Goal: Transaction & Acquisition: Register for event/course

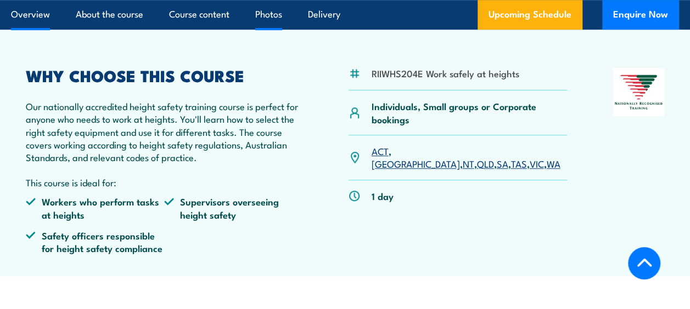
scroll to position [329, 0]
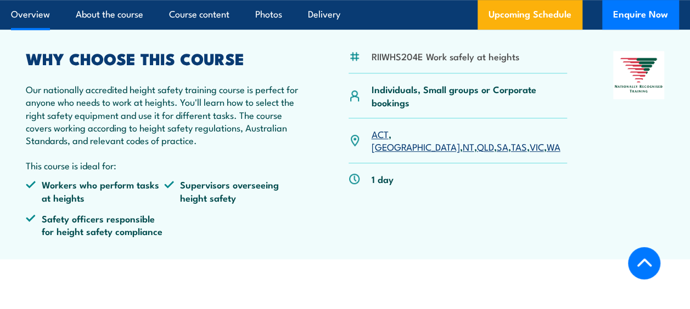
click at [404, 140] on link "NSW" at bounding box center [415, 146] width 88 height 13
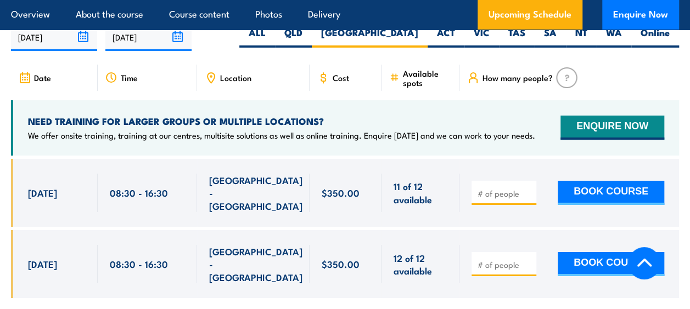
scroll to position [1725, 0]
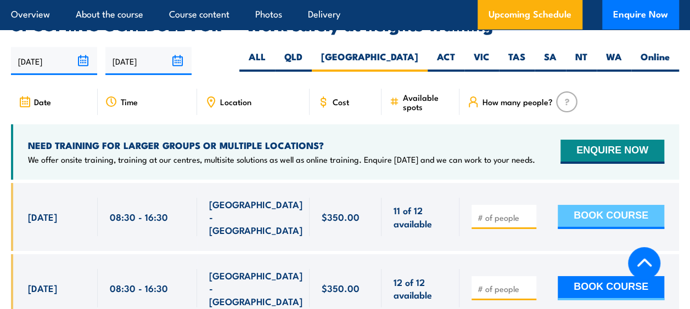
click at [606, 205] on button "BOOK COURSE" at bounding box center [610, 217] width 106 height 24
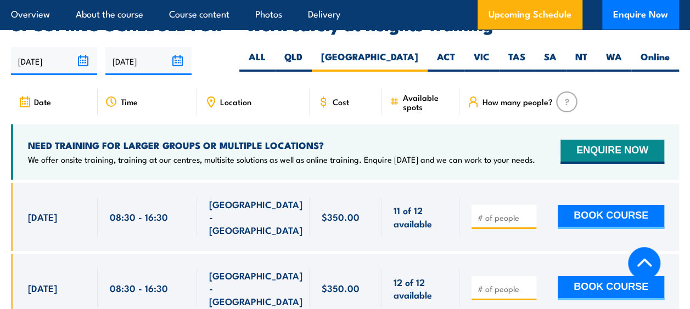
click at [488, 212] on input "number" at bounding box center [504, 217] width 55 height 11
type input "1"
click at [529, 212] on input "1" at bounding box center [504, 217] width 55 height 11
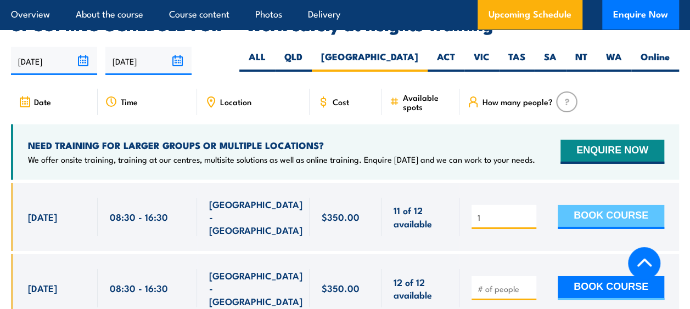
click at [594, 205] on button "BOOK COURSE" at bounding box center [610, 217] width 106 height 24
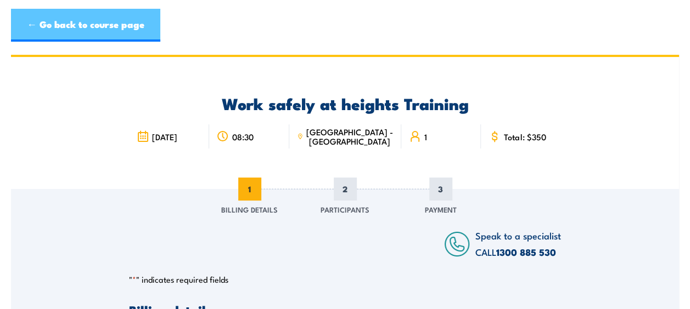
click at [54, 24] on link "← Go back to course page" at bounding box center [85, 25] width 149 height 33
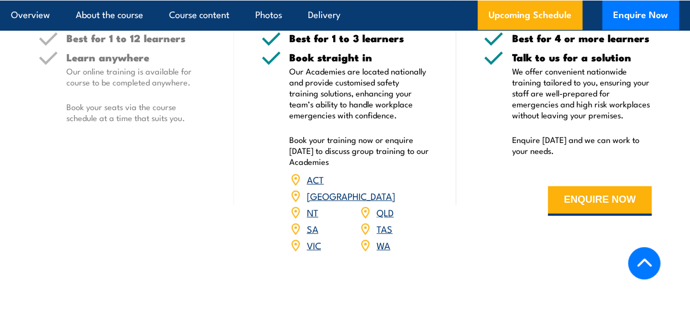
scroll to position [1701, 0]
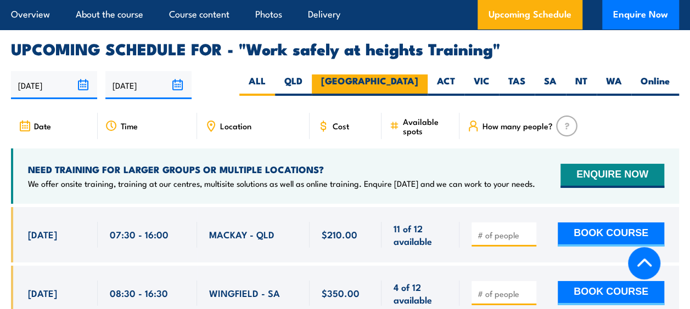
click at [404, 75] on label "[GEOGRAPHIC_DATA]" at bounding box center [370, 85] width 116 height 21
click at [418, 75] on input "[GEOGRAPHIC_DATA]" at bounding box center [421, 78] width 7 height 7
radio input "true"
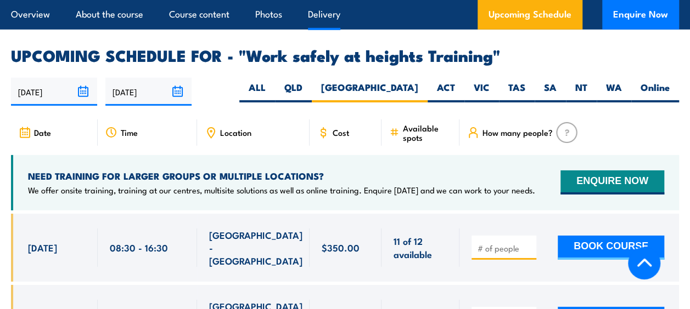
scroll to position [1725, 0]
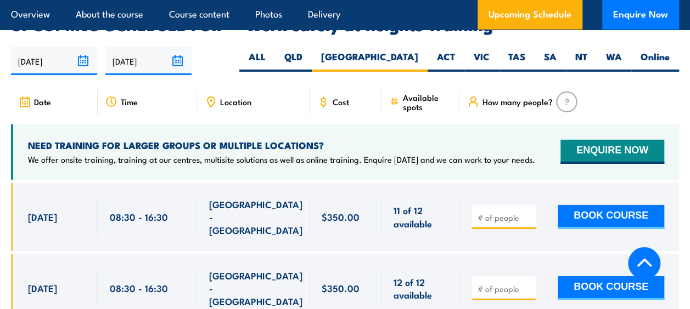
click at [479, 212] on input "number" at bounding box center [504, 217] width 55 height 11
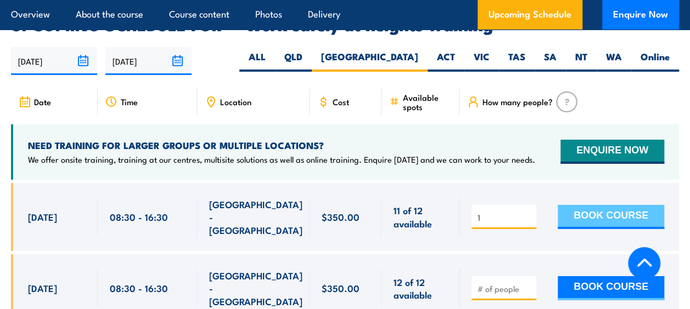
type input "1"
click at [607, 205] on button "BOOK COURSE" at bounding box center [610, 217] width 106 height 24
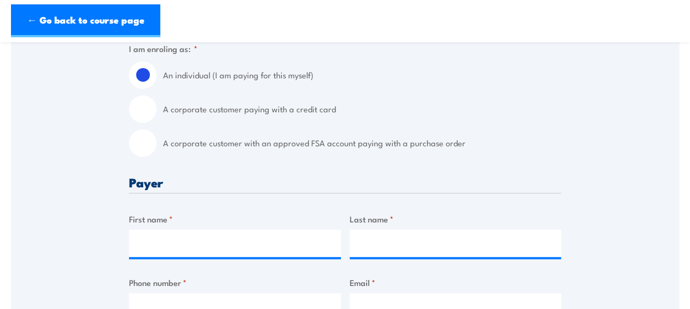
scroll to position [274, 0]
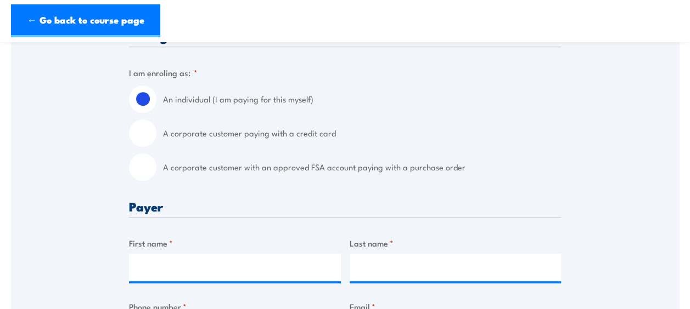
click at [144, 131] on input "A corporate customer paying with a credit card" at bounding box center [142, 133] width 27 height 27
radio input "true"
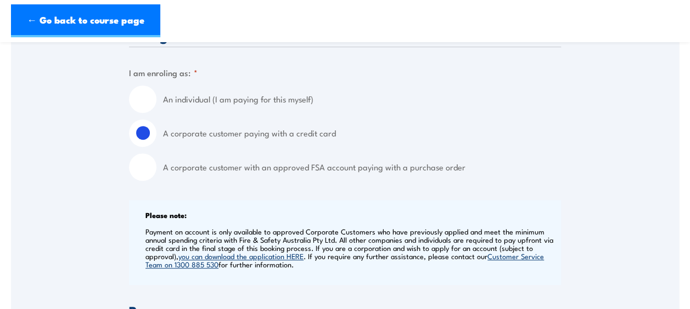
click at [137, 104] on input "An individual (I am paying for this myself)" at bounding box center [142, 99] width 27 height 27
radio input "true"
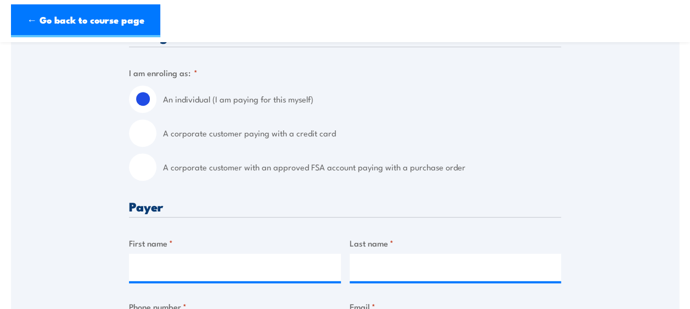
click at [145, 131] on input "A corporate customer paying with a credit card" at bounding box center [142, 133] width 27 height 27
radio input "true"
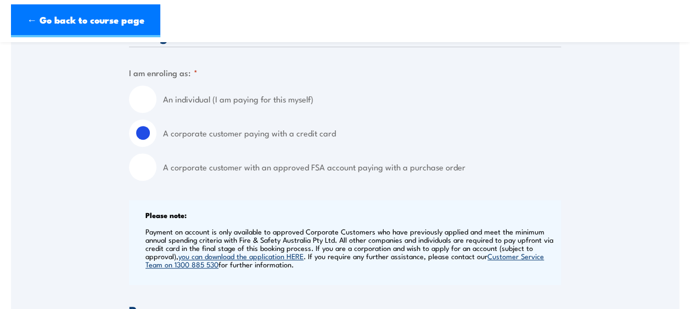
click at [145, 93] on input "An individual (I am paying for this myself)" at bounding box center [142, 99] width 27 height 27
radio input "true"
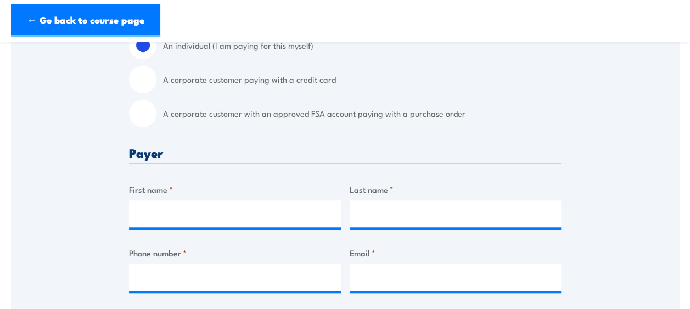
scroll to position [384, 0]
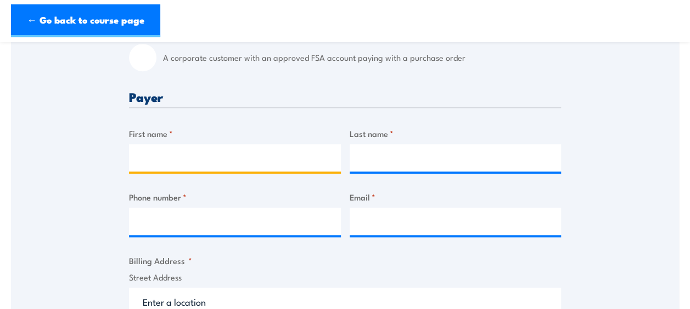
click at [167, 162] on input "First name *" at bounding box center [235, 157] width 212 height 27
type input "Adam"
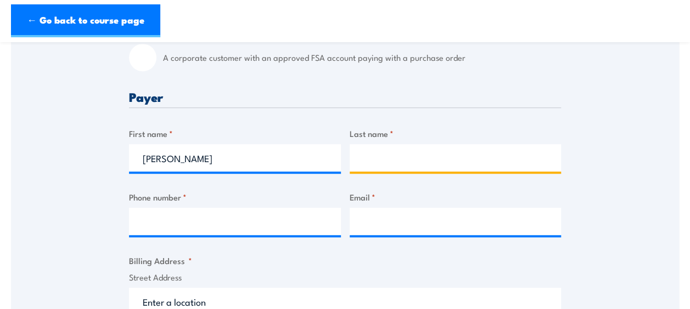
click at [383, 159] on input "Last name *" at bounding box center [455, 157] width 212 height 27
type input "Piggott"
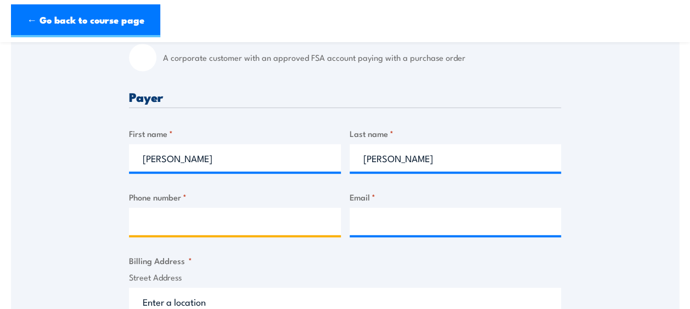
click at [174, 225] on input "Phone number *" at bounding box center [235, 221] width 212 height 27
click at [48, 186] on div "Speak to a specialist CALL 1300 885 530 CALL 1300 885 530 " * " indicates requi…" at bounding box center [345, 304] width 668 height 999
click at [146, 219] on input "Phone number *" at bounding box center [235, 221] width 212 height 27
type input "0447926765"
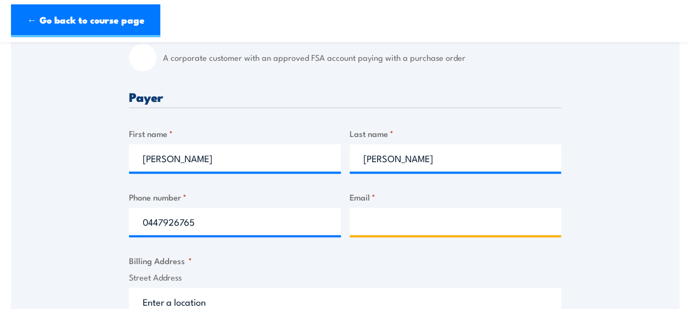
click at [365, 219] on input "Email *" at bounding box center [455, 221] width 212 height 27
type input "adam.piggott@lordsgroup.com.au"
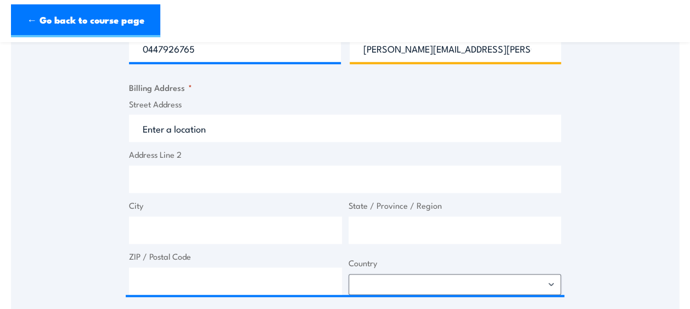
scroll to position [494, 0]
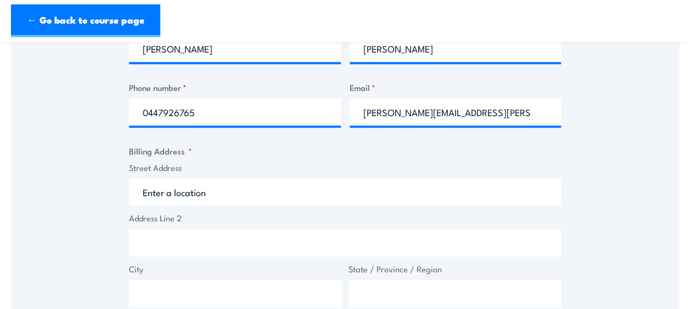
click at [230, 196] on input "Street Address" at bounding box center [345, 191] width 432 height 27
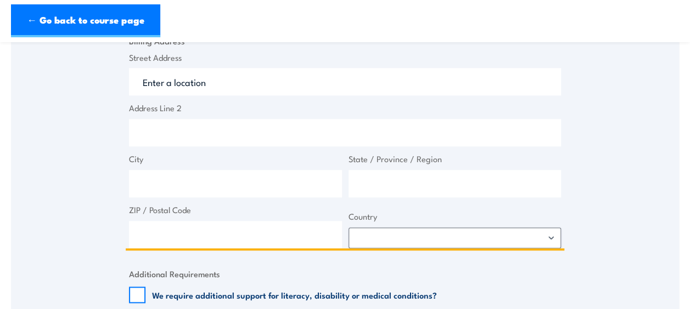
scroll to position [604, 0]
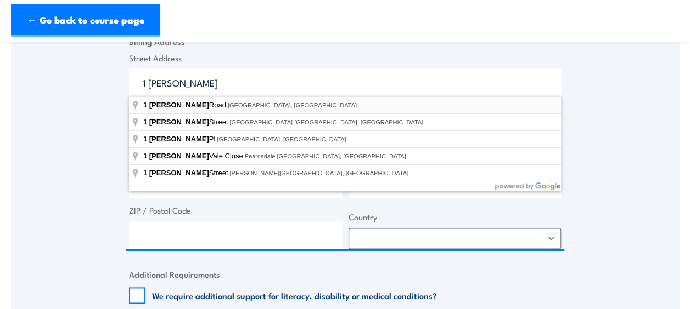
type input "1 Mona Road, Darling Point NSW, Australia"
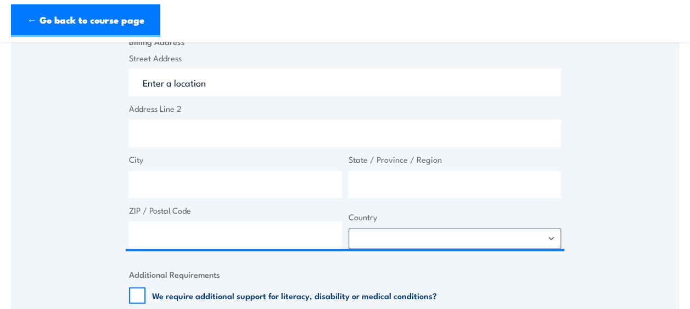
type input "1 Mona Rd"
type input "Darling Point"
type input "New South Wales"
type input "2027"
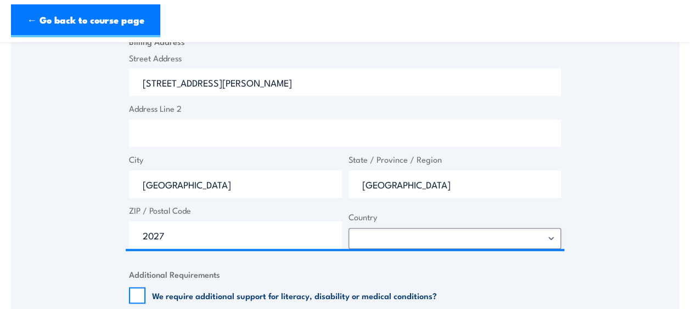
select select "Australia"
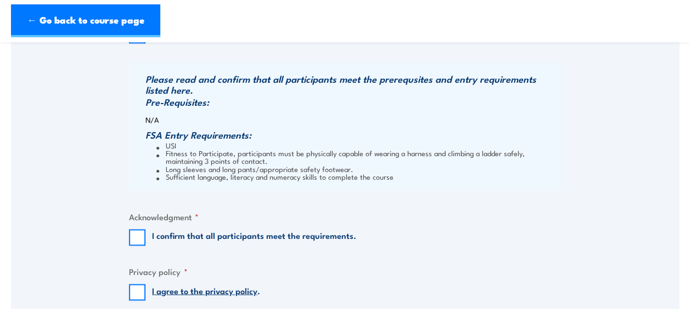
scroll to position [878, 0]
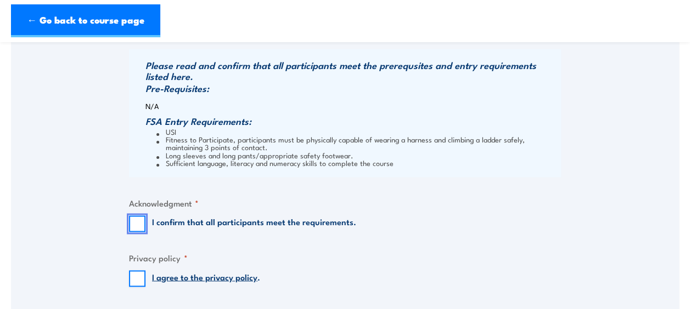
click at [139, 222] on input "I confirm that all participants meet the requirements." at bounding box center [137, 224] width 16 height 16
checkbox input "true"
click at [136, 280] on input "I agree to the privacy policy ." at bounding box center [137, 278] width 16 height 16
checkbox input "true"
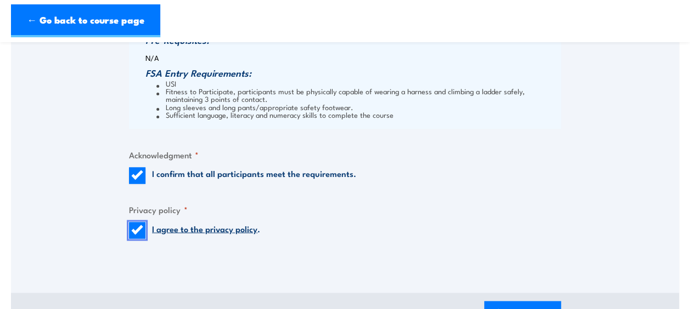
scroll to position [1042, 0]
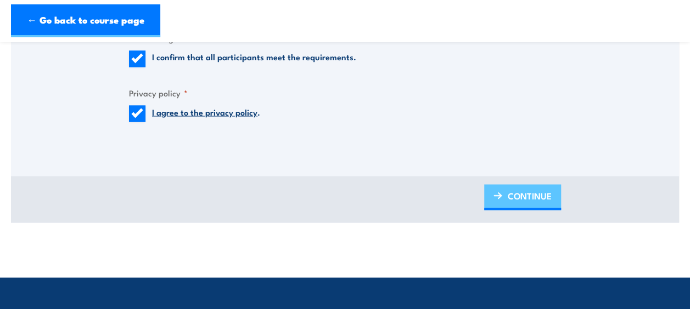
click at [533, 197] on span "CONTINUE" at bounding box center [529, 196] width 44 height 29
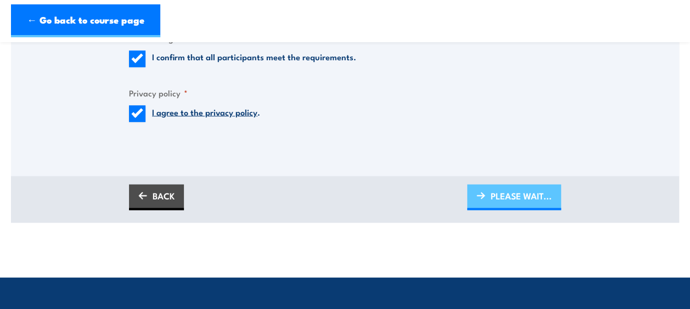
click at [512, 199] on span "PLEASE WAIT..." at bounding box center [520, 196] width 61 height 29
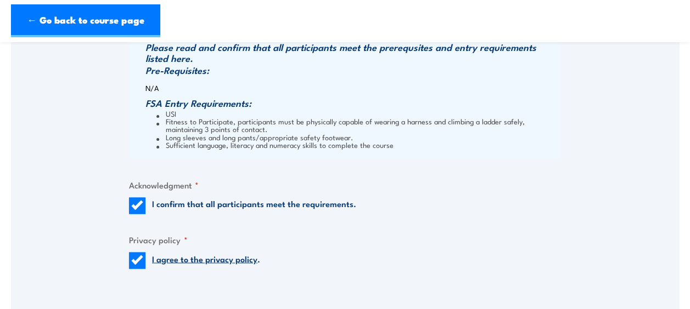
scroll to position [997, 0]
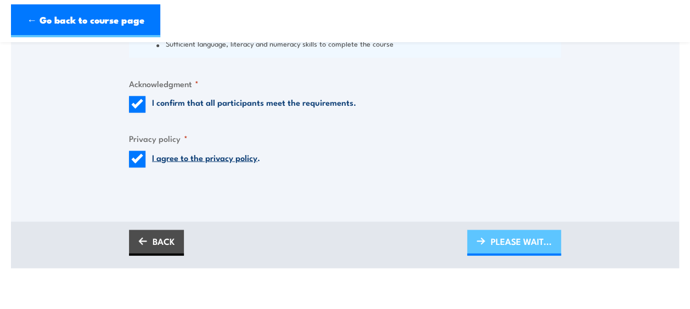
click at [520, 237] on span "PLEASE WAIT..." at bounding box center [520, 241] width 61 height 29
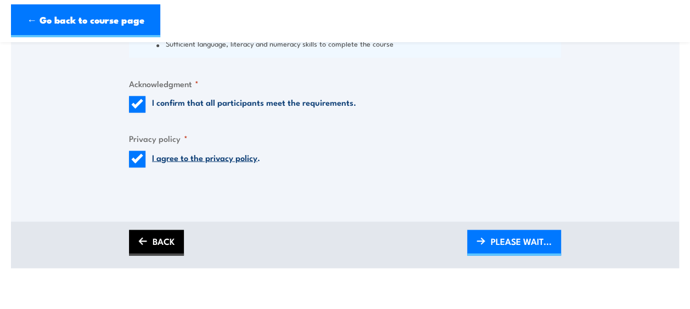
click at [168, 240] on link "BACK" at bounding box center [156, 243] width 55 height 26
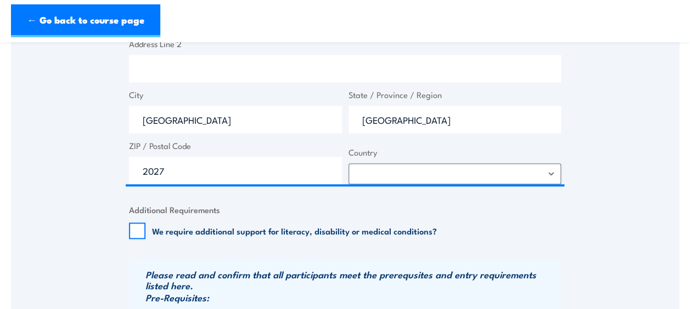
scroll to position [1052, 0]
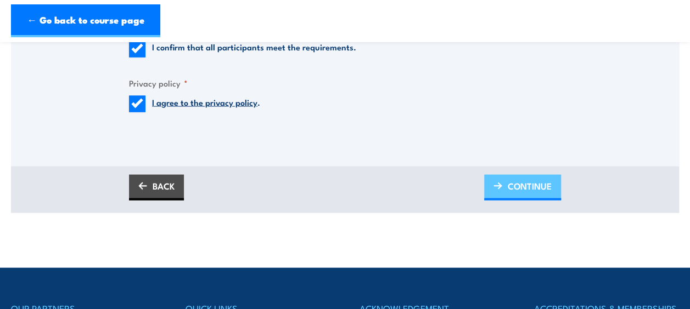
click at [525, 180] on span "CONTINUE" at bounding box center [529, 186] width 44 height 29
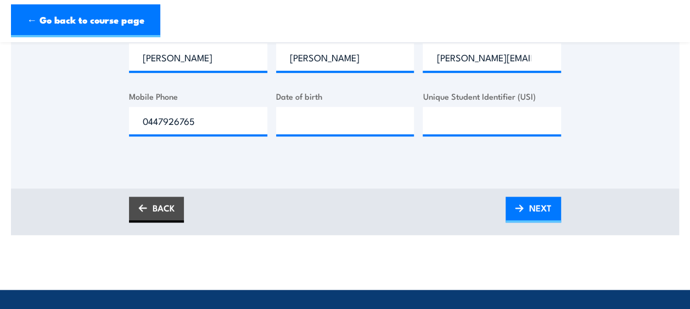
scroll to position [274, 0]
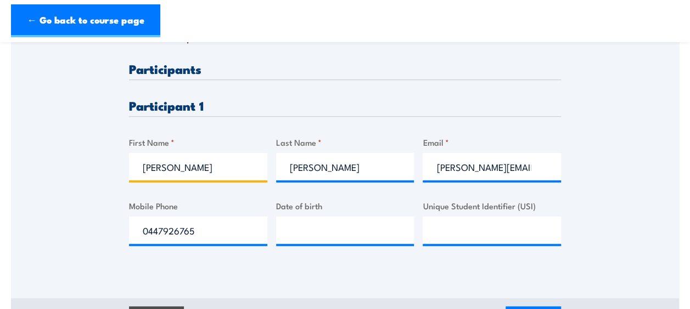
click at [188, 168] on input "Adam" at bounding box center [198, 166] width 138 height 27
type input "A"
type input "Corey"
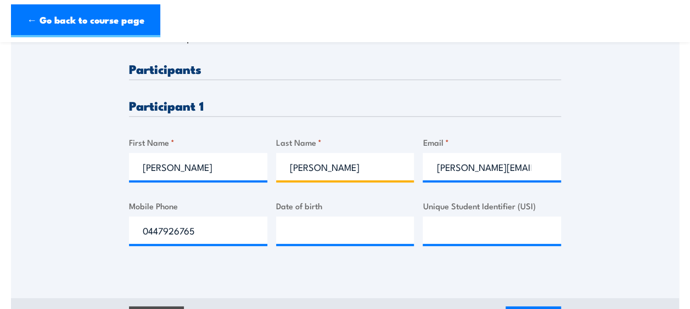
click at [331, 161] on input "Piggott" at bounding box center [345, 166] width 138 height 27
type input "P"
type input "Feher"
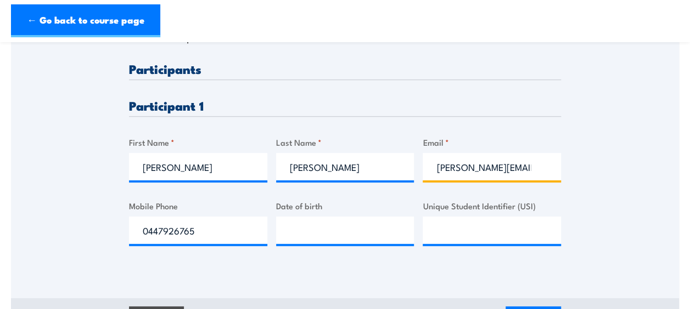
click at [544, 168] on input "adam.piggott@lordsgroup.com.au" at bounding box center [491, 166] width 138 height 27
click at [495, 167] on input "adam.piggott@lordsgroup.com.au" at bounding box center [491, 166] width 138 height 27
click at [521, 168] on input "@lordsgroup.com.au" at bounding box center [491, 166] width 138 height 27
type input "@"
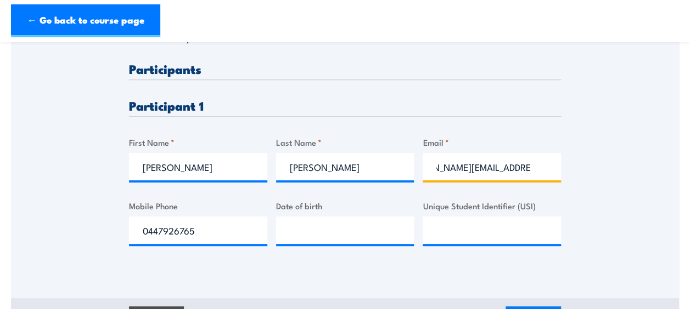
type input "corey.feher@lordsgroup.com.au"
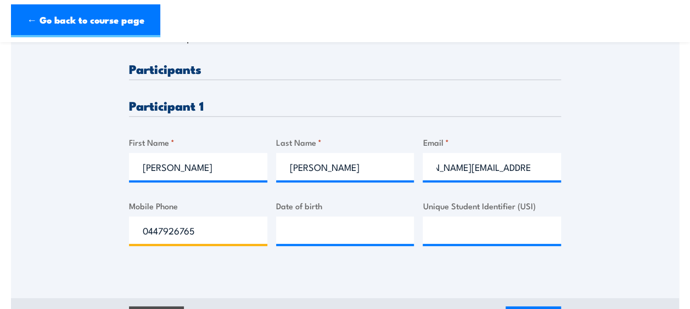
click at [193, 234] on input "0447926765" at bounding box center [198, 230] width 138 height 27
type input "0"
type input "0481200550"
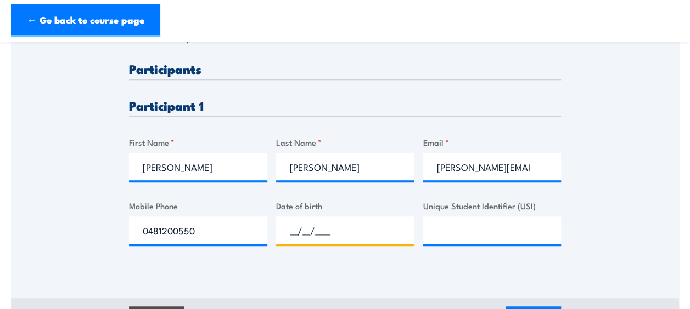
click at [324, 224] on input "__/__/____" at bounding box center [345, 230] width 138 height 27
type input "04/04/1971"
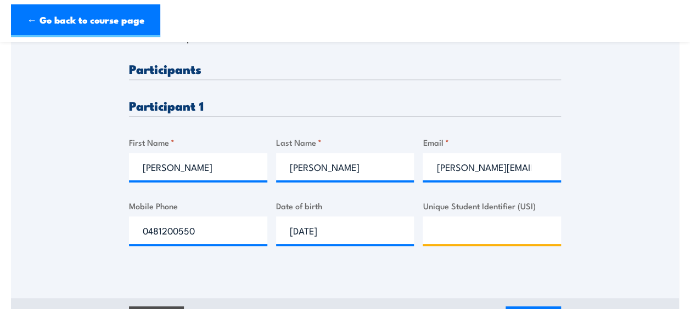
click at [452, 229] on input "Unique Student Identifier (USI)" at bounding box center [491, 230] width 138 height 27
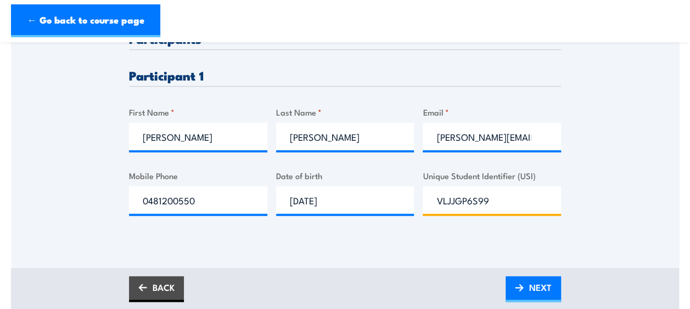
scroll to position [329, 0]
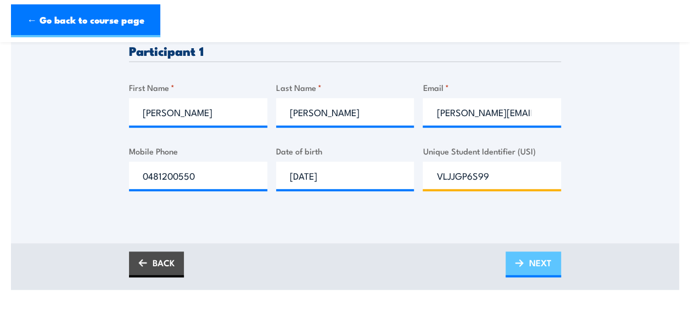
type input "VLJJGP6S99"
click at [541, 263] on span "NEXT" at bounding box center [540, 263] width 22 height 29
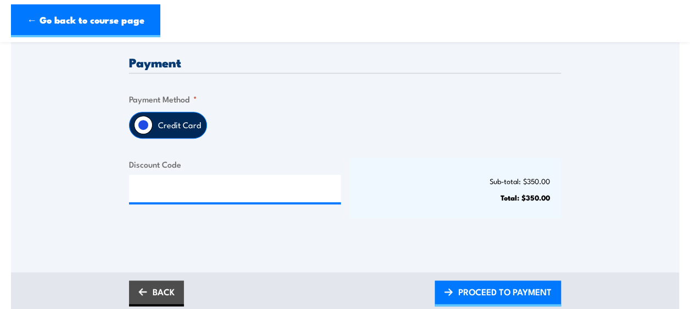
scroll to position [274, 0]
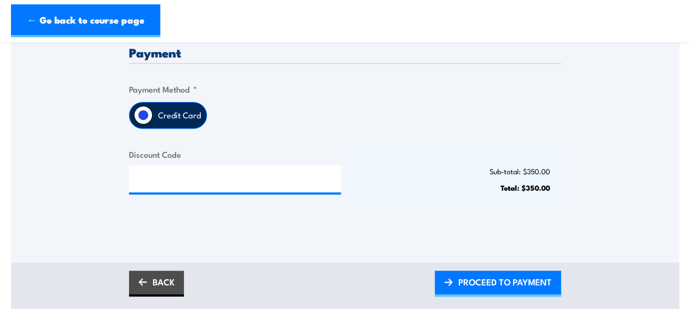
click at [171, 116] on label "Credit Card" at bounding box center [180, 116] width 54 height 26
click at [153, 116] on input "Credit Card" at bounding box center [143, 115] width 19 height 19
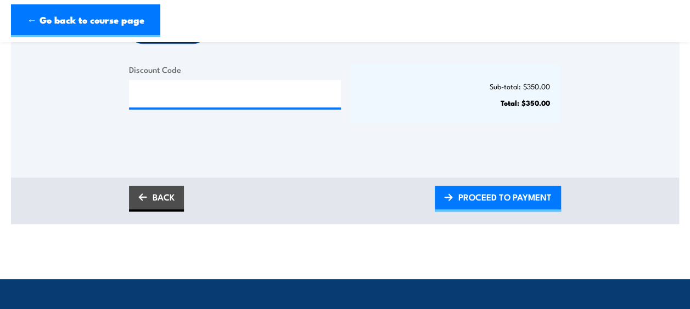
scroll to position [384, 0]
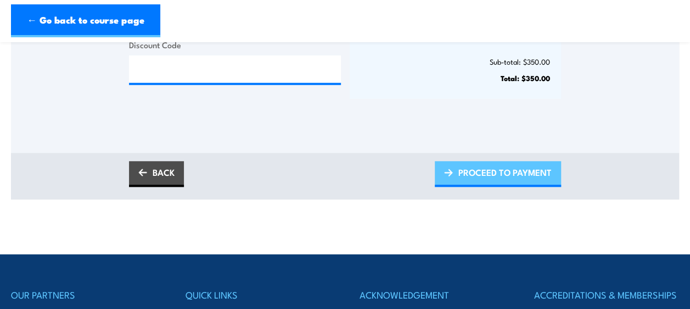
click at [503, 171] on span "PROCEED TO PAYMENT" at bounding box center [504, 172] width 93 height 29
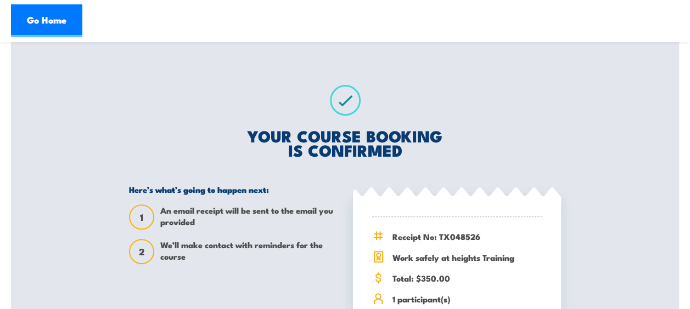
scroll to position [160, 0]
